Goal: Task Accomplishment & Management: Complete application form

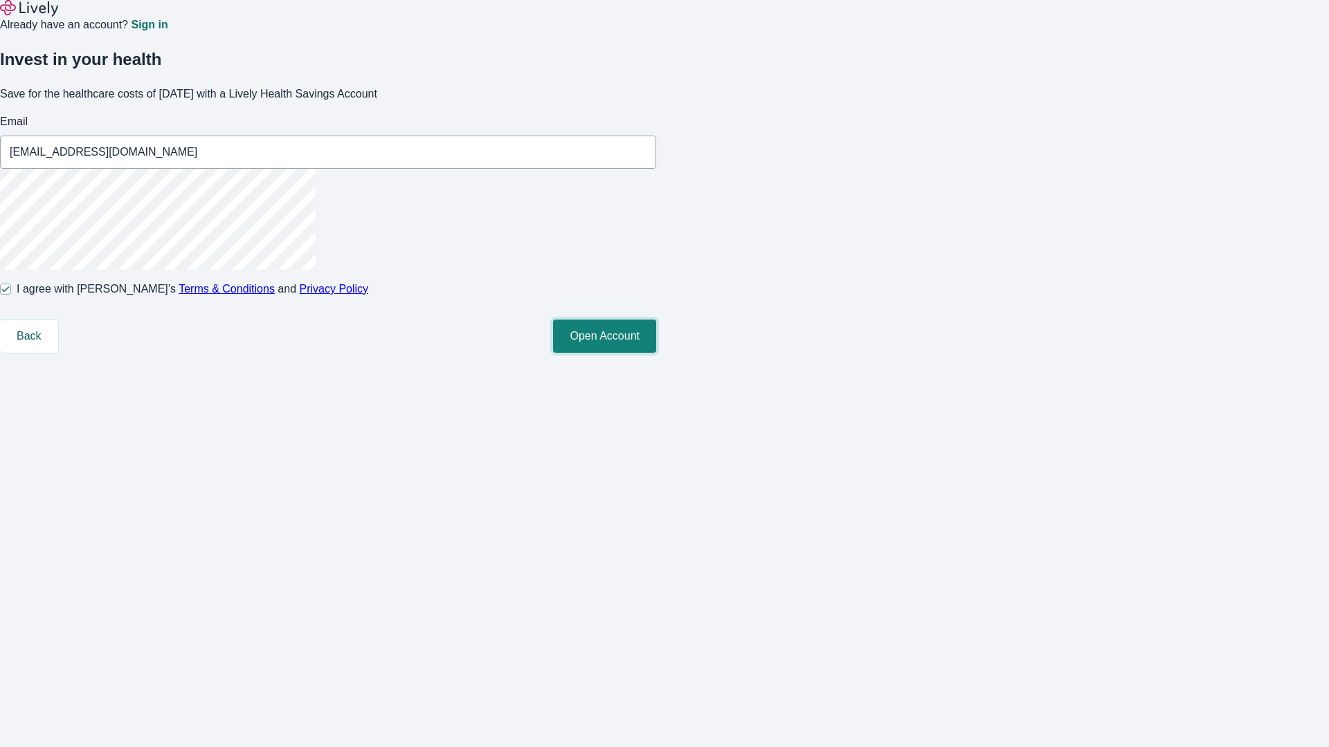
click at [656, 353] on button "Open Account" at bounding box center [604, 336] width 103 height 33
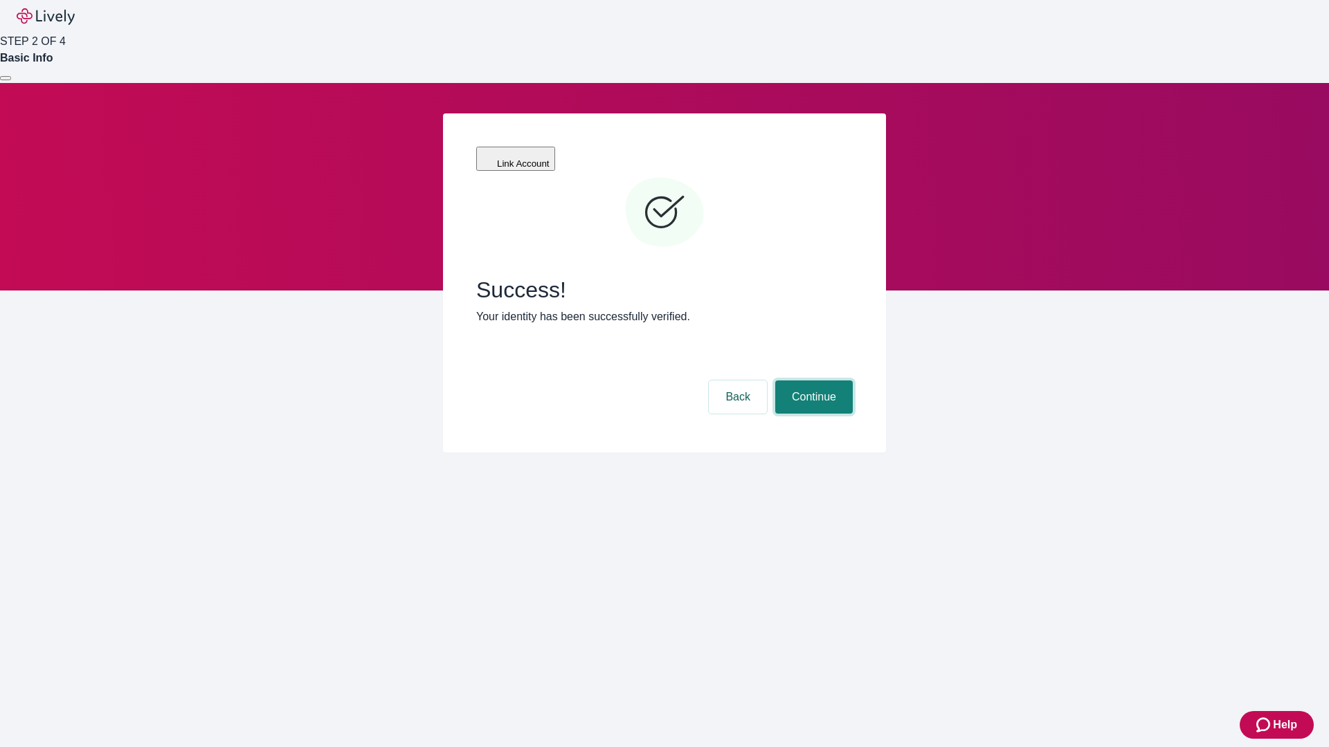
click at [812, 381] on button "Continue" at bounding box center [814, 397] width 78 height 33
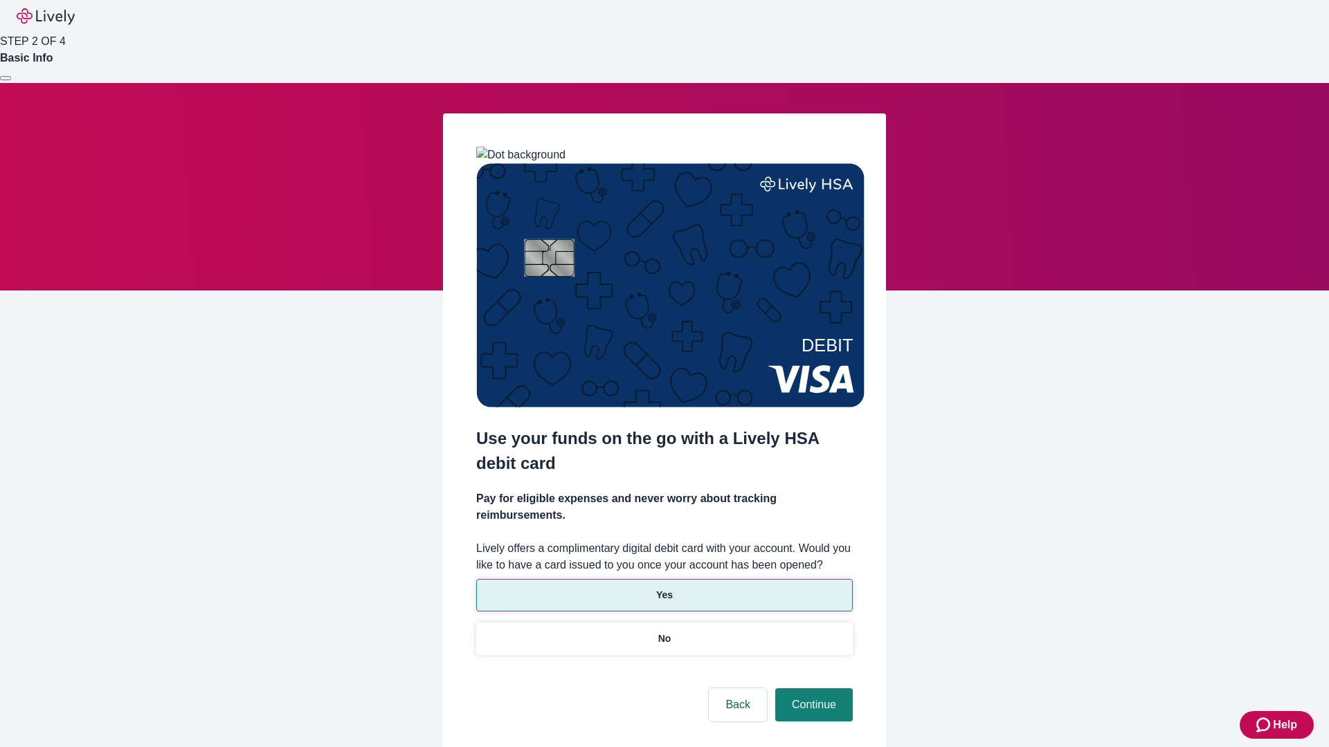
click at [664, 588] on p "Yes" at bounding box center [664, 595] width 17 height 15
click at [812, 689] on button "Continue" at bounding box center [814, 705] width 78 height 33
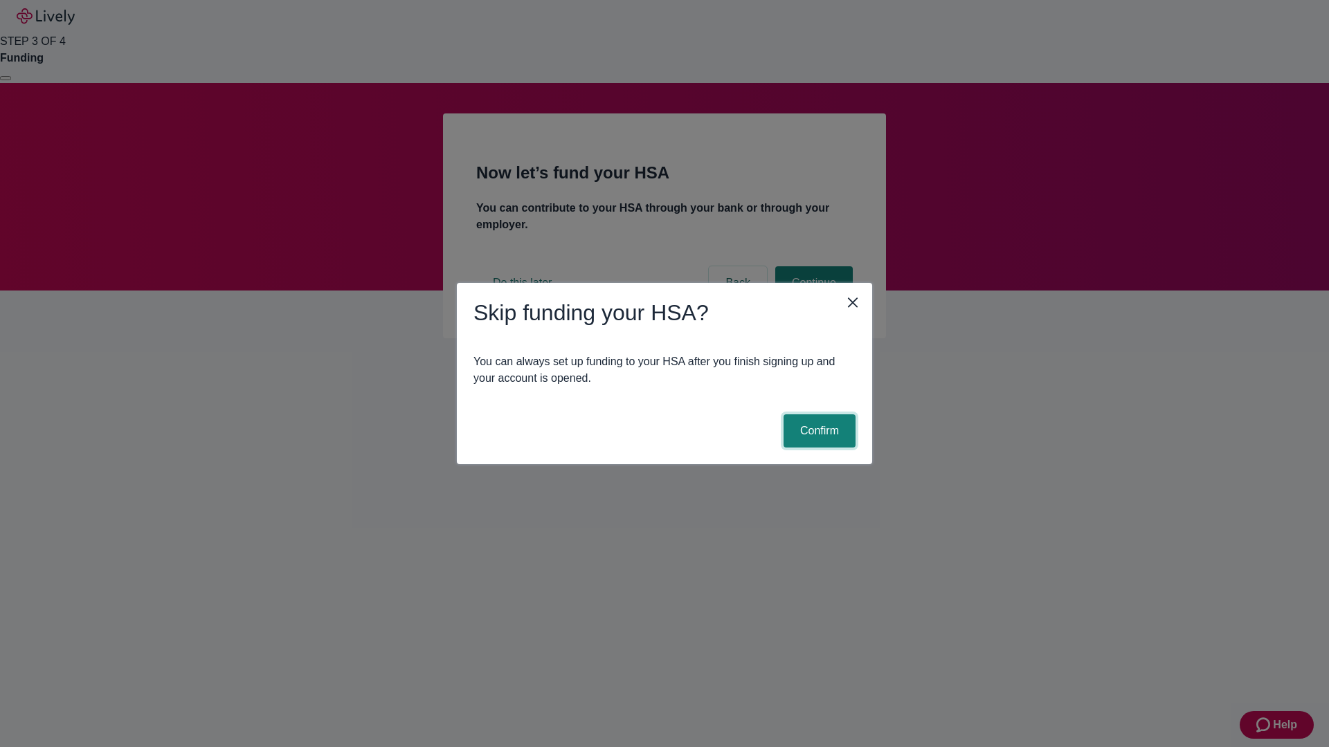
click at [817, 431] on button "Confirm" at bounding box center [819, 431] width 72 height 33
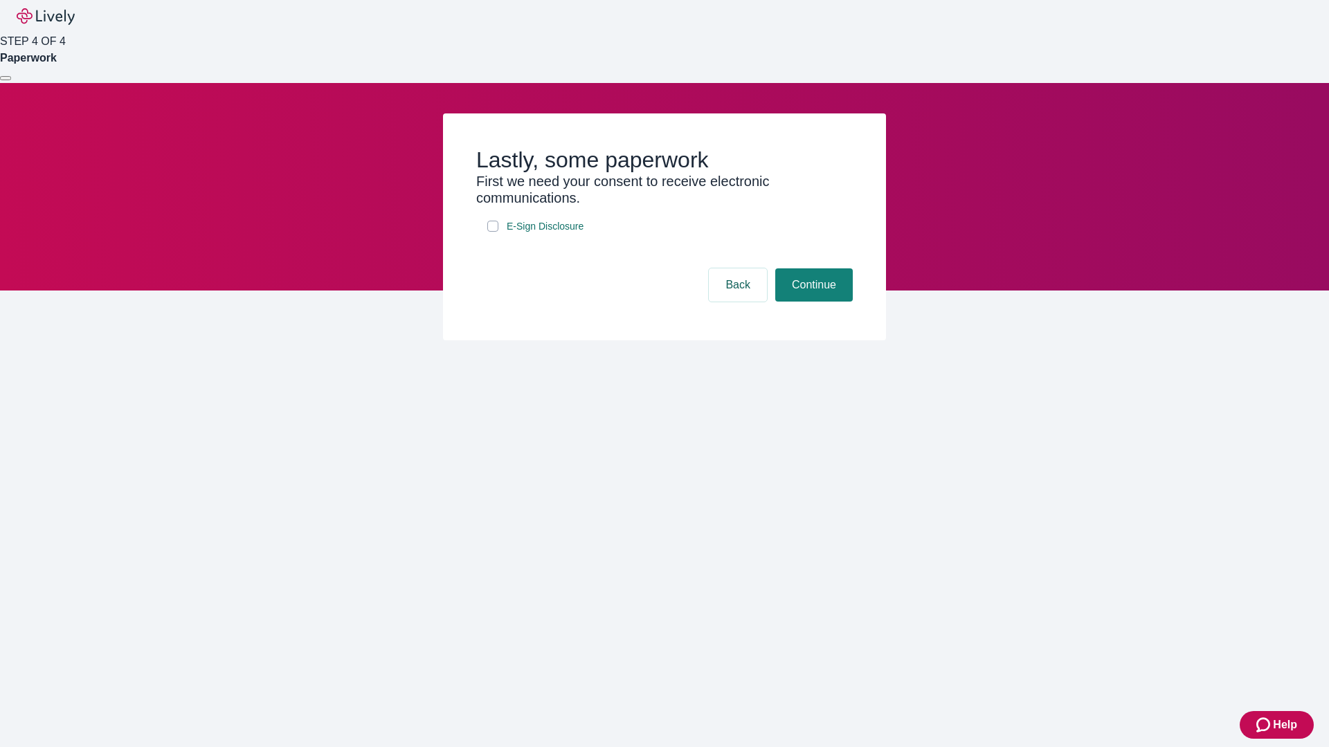
click at [493, 232] on input "E-Sign Disclosure" at bounding box center [492, 226] width 11 height 11
checkbox input "true"
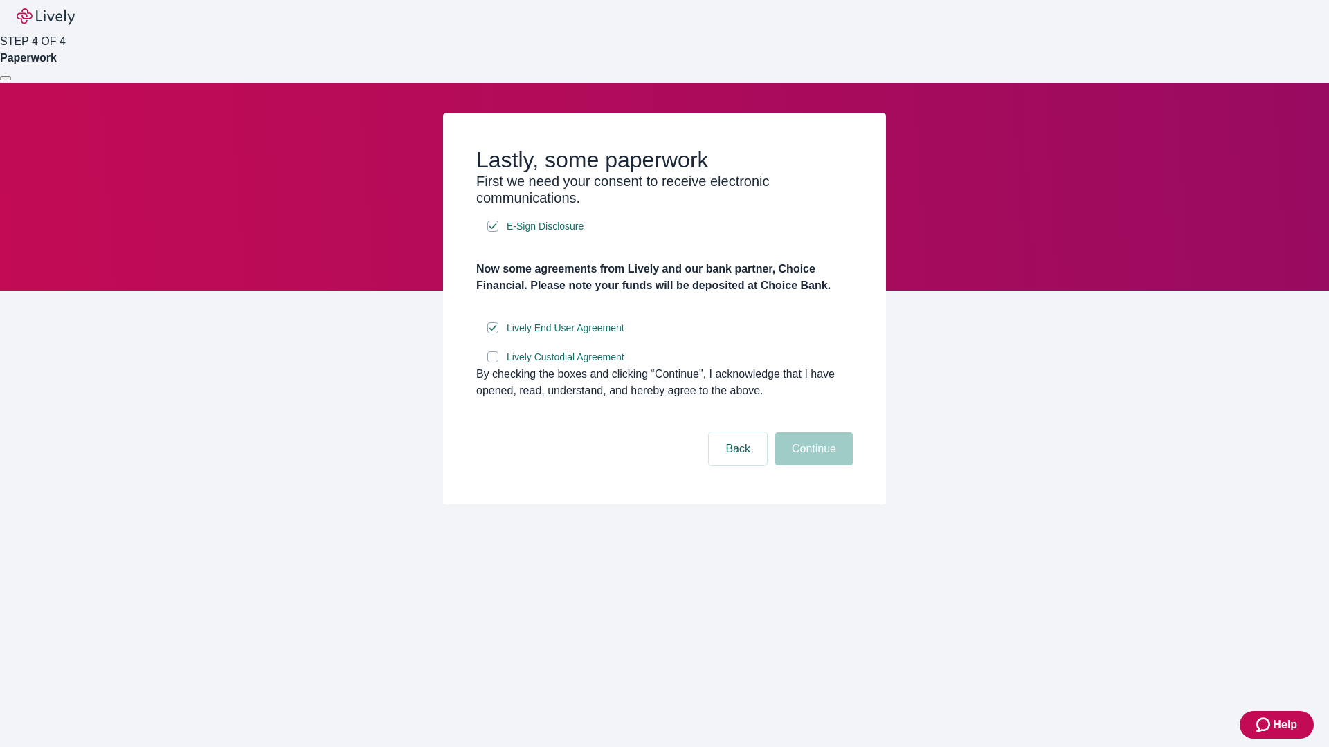
click at [493, 363] on input "Lively Custodial Agreement" at bounding box center [492, 357] width 11 height 11
checkbox input "true"
click at [812, 466] on button "Continue" at bounding box center [814, 448] width 78 height 33
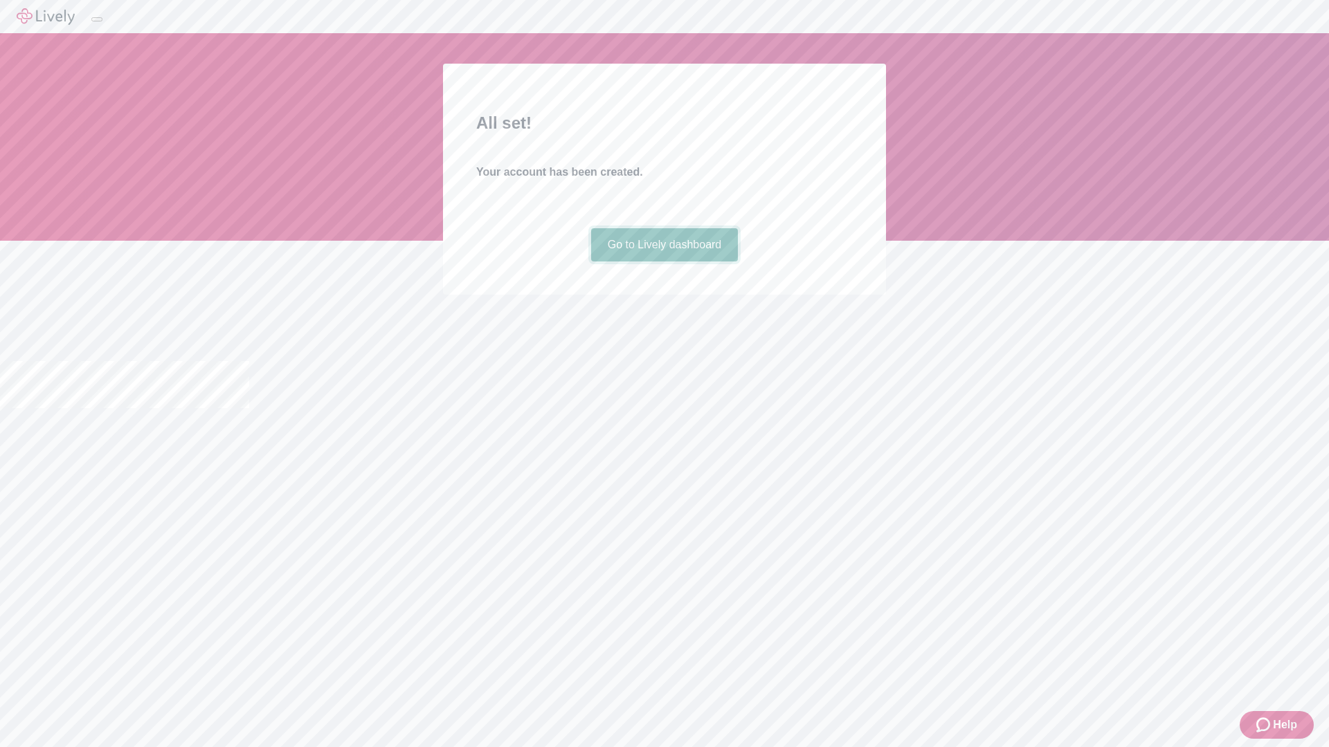
click at [664, 262] on link "Go to Lively dashboard" at bounding box center [664, 244] width 147 height 33
